Goal: Task Accomplishment & Management: Manage account settings

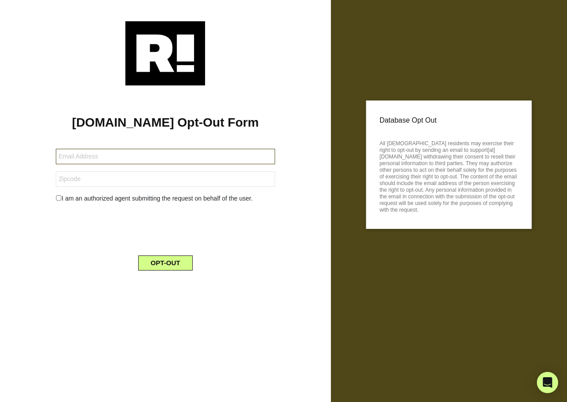
type input "[EMAIL_ADDRESS][DOMAIN_NAME]"
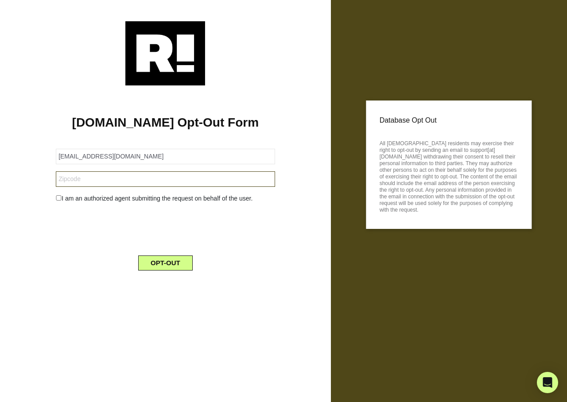
type input "86301"
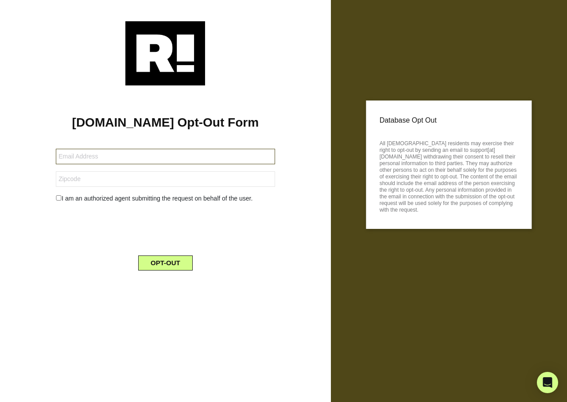
type input "[EMAIL_ADDRESS][DOMAIN_NAME]"
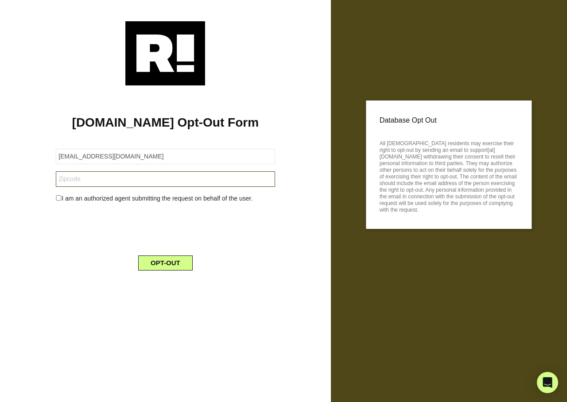
type input "44826"
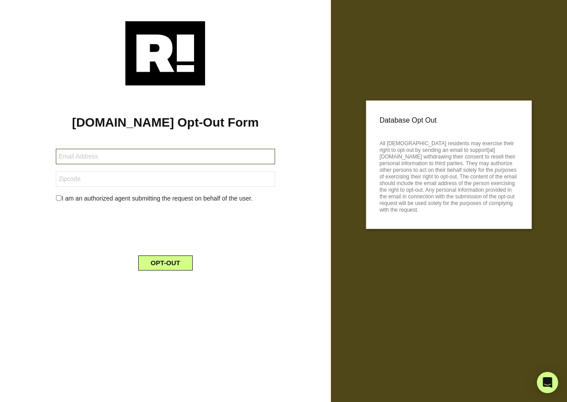
type input "[EMAIL_ADDRESS][DOMAIN_NAME]"
type input "92270"
